Goal: Information Seeking & Learning: Learn about a topic

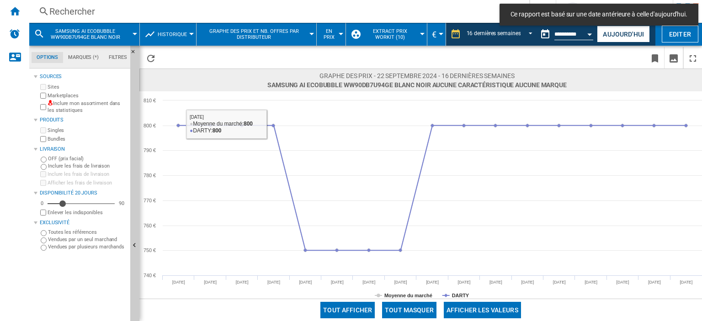
click at [102, 13] on div "Rechercher" at bounding box center [277, 11] width 456 height 13
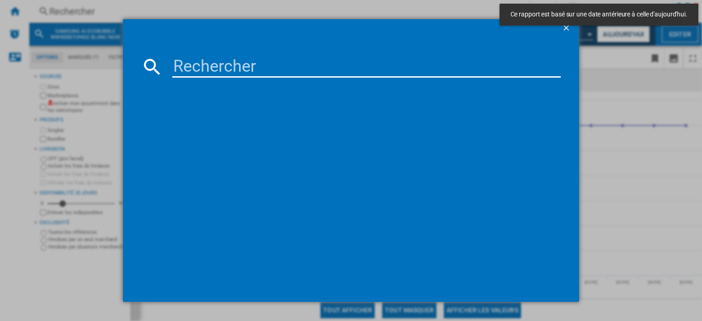
click at [189, 61] on input at bounding box center [366, 67] width 389 height 22
paste input "NZ64M3NM1BB"
type input "NZ64M3NM1BB"
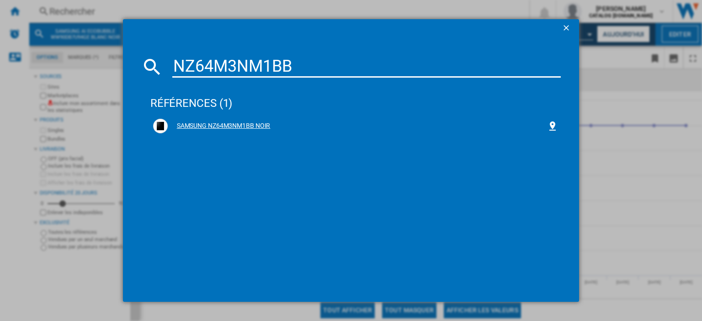
click at [221, 125] on div "SAMSUNG NZ64M3NM1BB NOIR" at bounding box center [357, 126] width 379 height 9
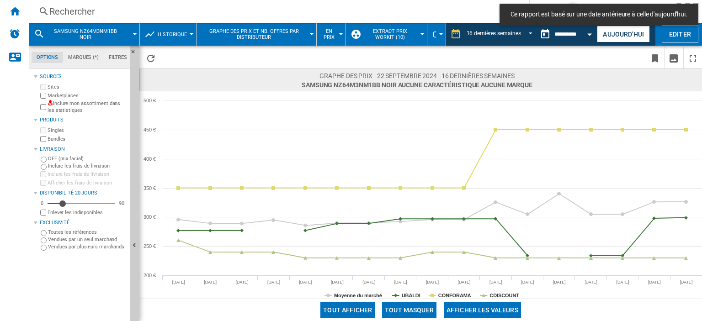
click at [413, 308] on button "Tout masquer" at bounding box center [409, 310] width 54 height 16
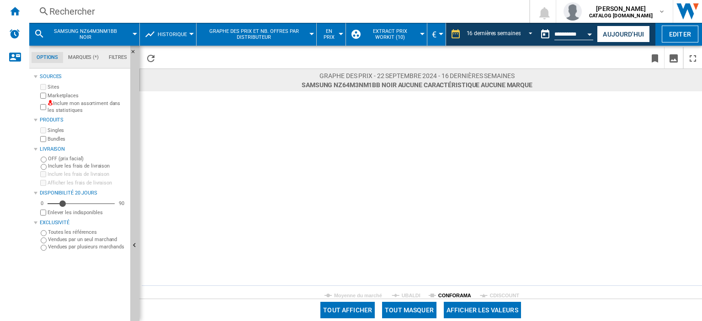
click at [452, 295] on tspan "CONFORAMA" at bounding box center [454, 295] width 33 height 5
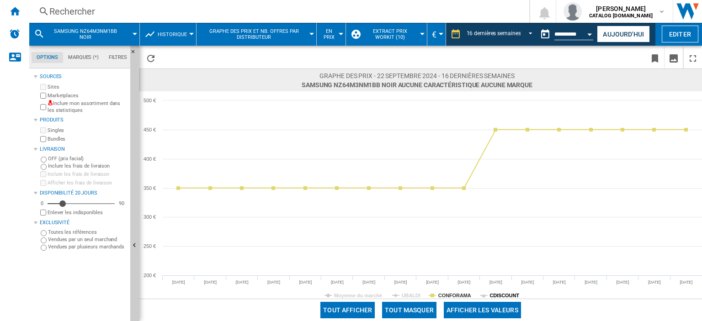
click at [503, 294] on tspan "CDISCOUNT" at bounding box center [505, 295] width 30 height 5
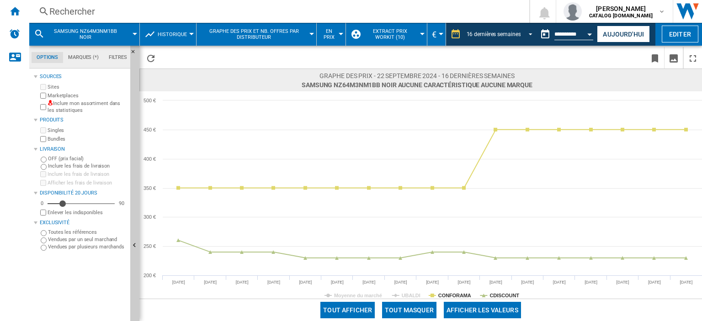
click at [512, 34] on div "16 dernières semaines" at bounding box center [494, 34] width 54 height 6
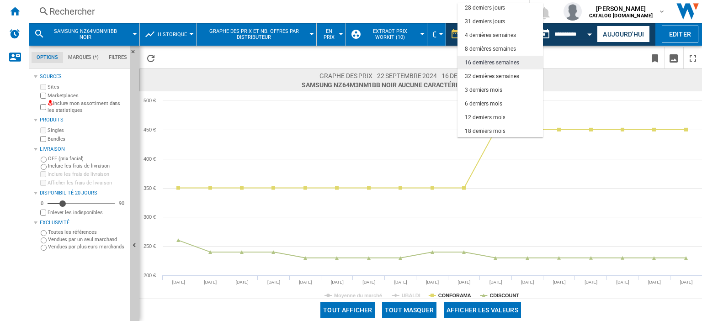
click at [495, 63] on div "16 dernières semaines" at bounding box center [492, 63] width 54 height 8
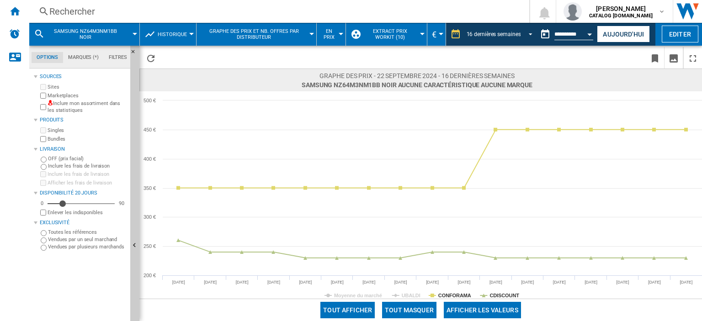
click at [495, 37] on div "16 dernières semaines" at bounding box center [494, 34] width 54 height 6
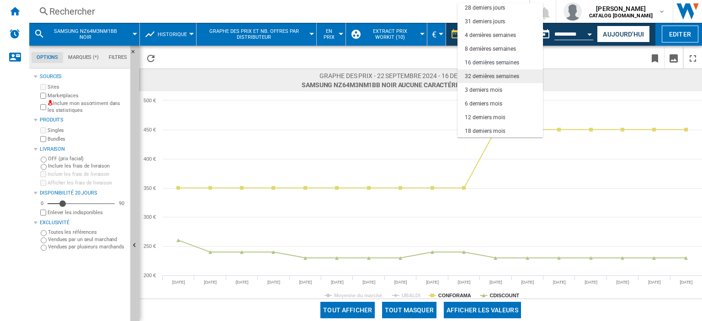
click at [485, 79] on div "32 dernières semaines" at bounding box center [492, 77] width 54 height 8
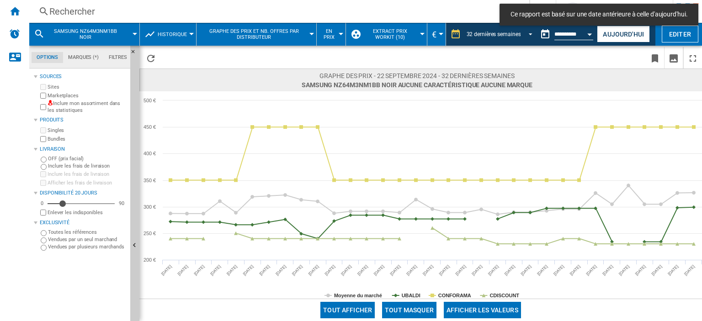
click at [492, 36] on div "32 dernières semaines" at bounding box center [494, 34] width 54 height 6
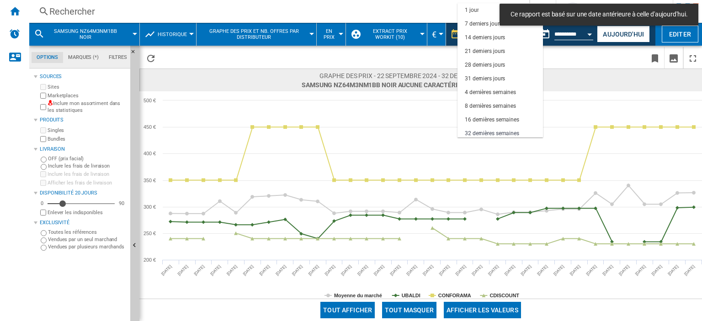
scroll to position [57, 0]
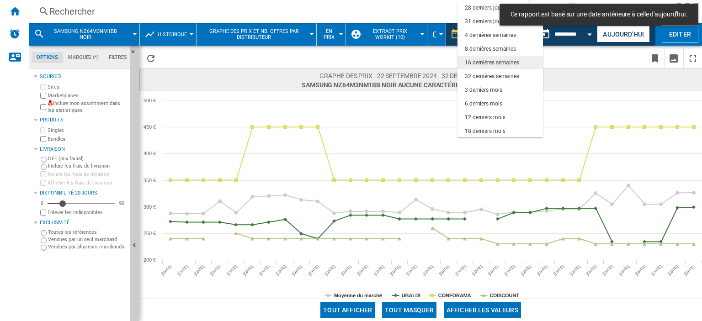
click at [484, 62] on div "16 dernières semaines" at bounding box center [492, 63] width 54 height 8
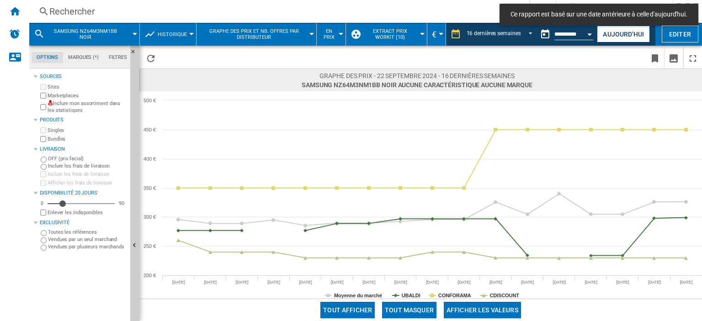
click at [534, 59] on span at bounding box center [524, 57] width 243 height 21
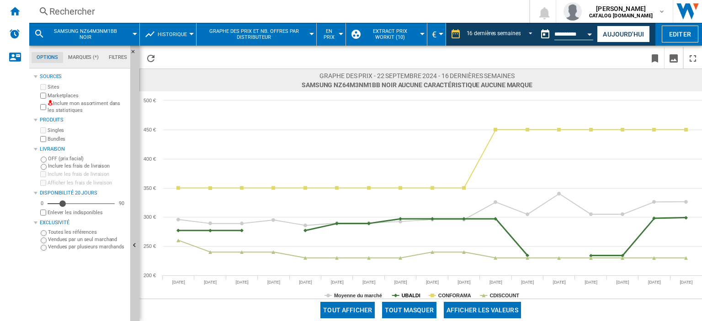
click at [408, 296] on tspan "UBALDI" at bounding box center [411, 295] width 19 height 5
